Goal: Task Accomplishment & Management: Use online tool/utility

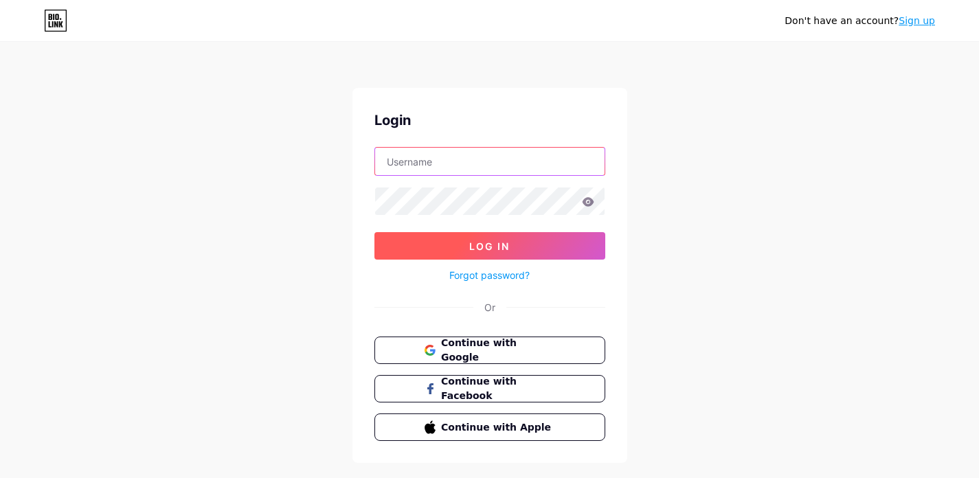
type input "[EMAIL_ADDRESS][DOMAIN_NAME]"
click at [472, 237] on button "Log In" at bounding box center [489, 245] width 231 height 27
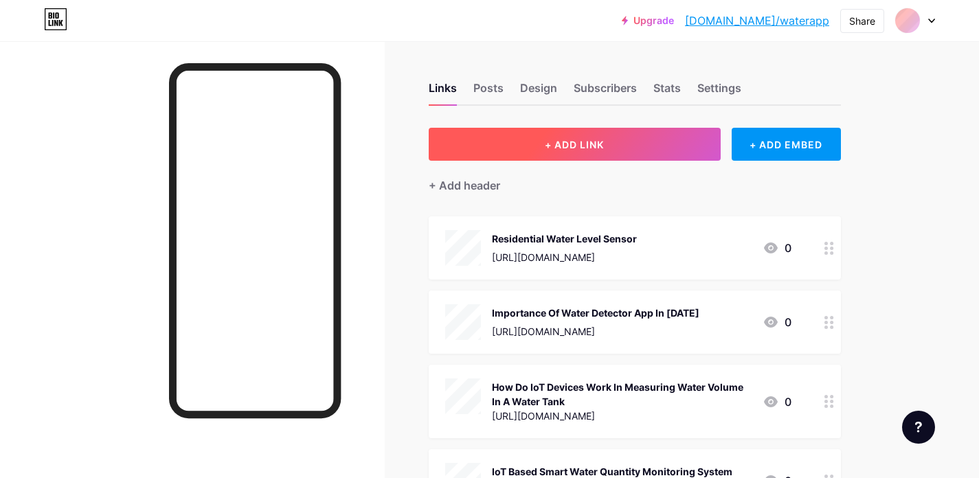
click at [665, 143] on button "+ ADD LINK" at bounding box center [575, 144] width 292 height 33
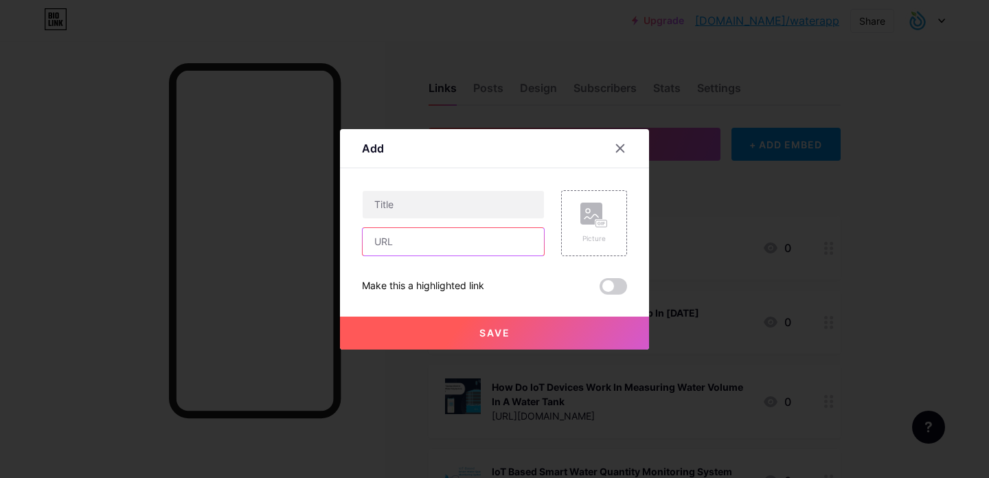
click at [432, 238] on input "text" at bounding box center [453, 241] width 181 height 27
paste input "[URL][DOMAIN_NAME]"
type input "[URL][DOMAIN_NAME]"
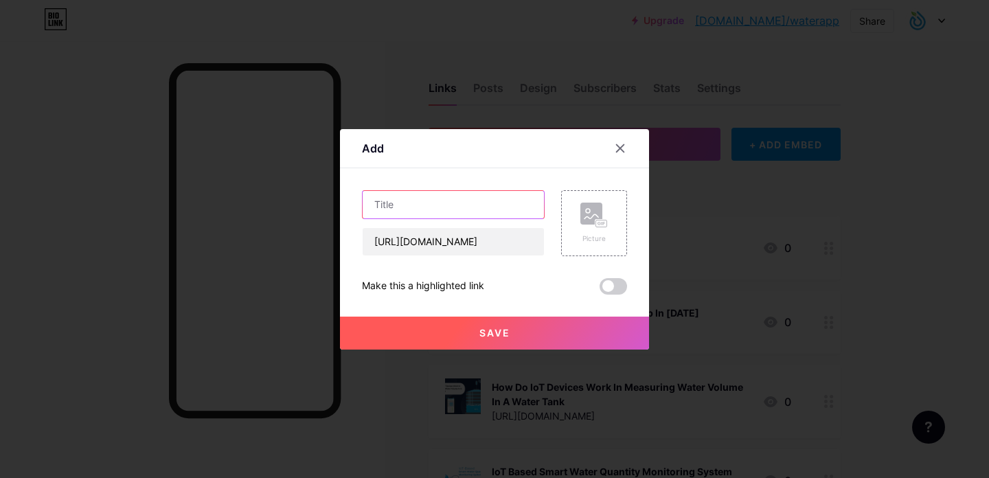
click at [427, 213] on input "text" at bounding box center [453, 204] width 181 height 27
paste input "WaterApp- Water Management System"
type input "WaterApp- Water Management System"
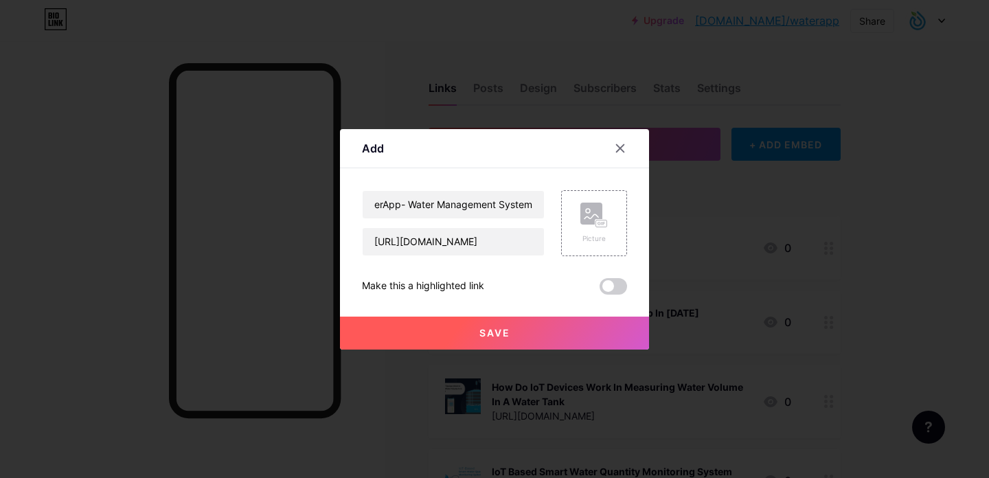
click at [545, 332] on button "Save" at bounding box center [494, 333] width 309 height 33
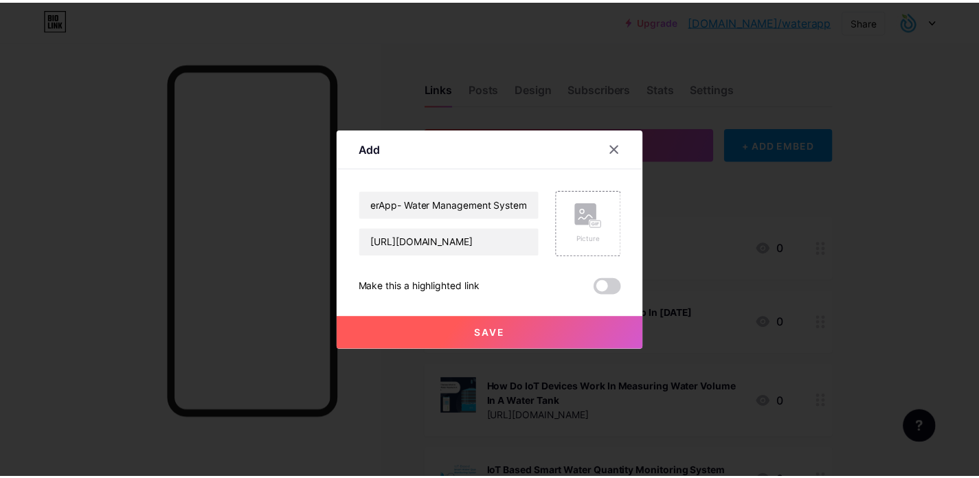
scroll to position [0, 0]
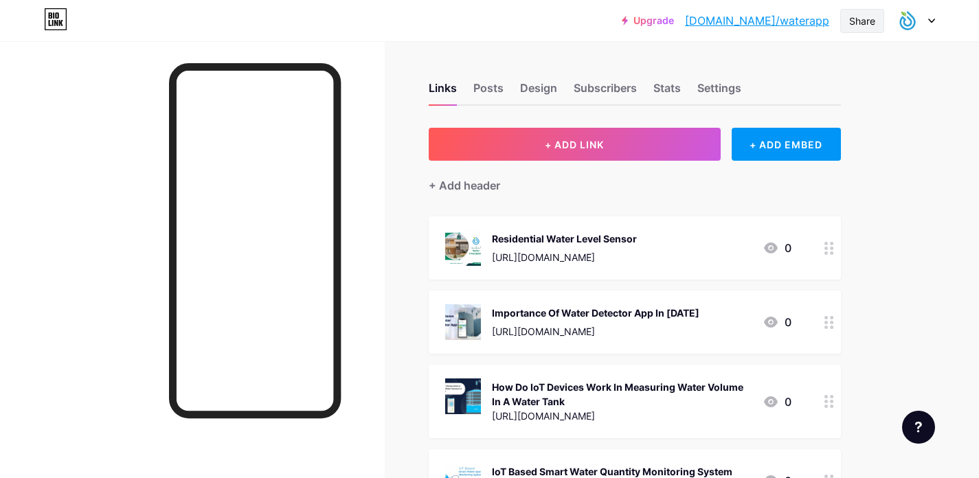
click at [852, 22] on div "Share" at bounding box center [862, 21] width 26 height 14
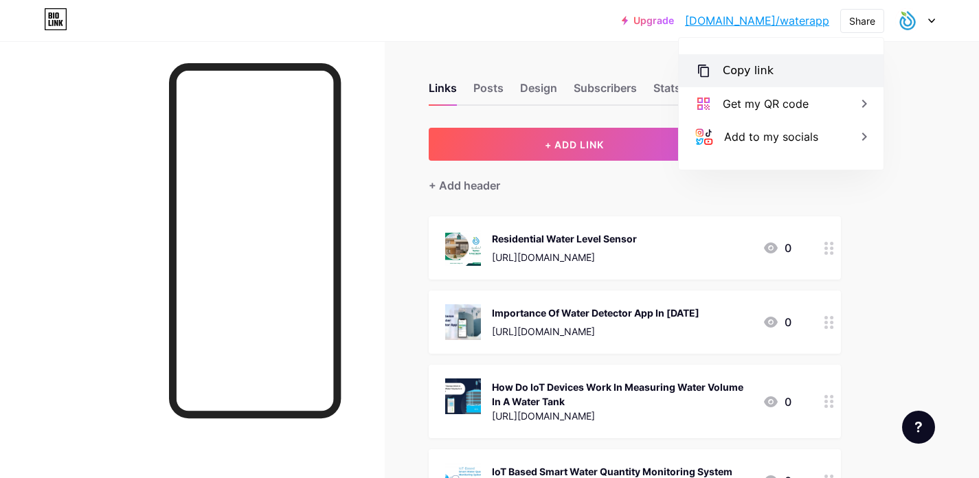
click at [749, 72] on div "Copy link" at bounding box center [748, 71] width 51 height 16
